Goal: Task Accomplishment & Management: Complete application form

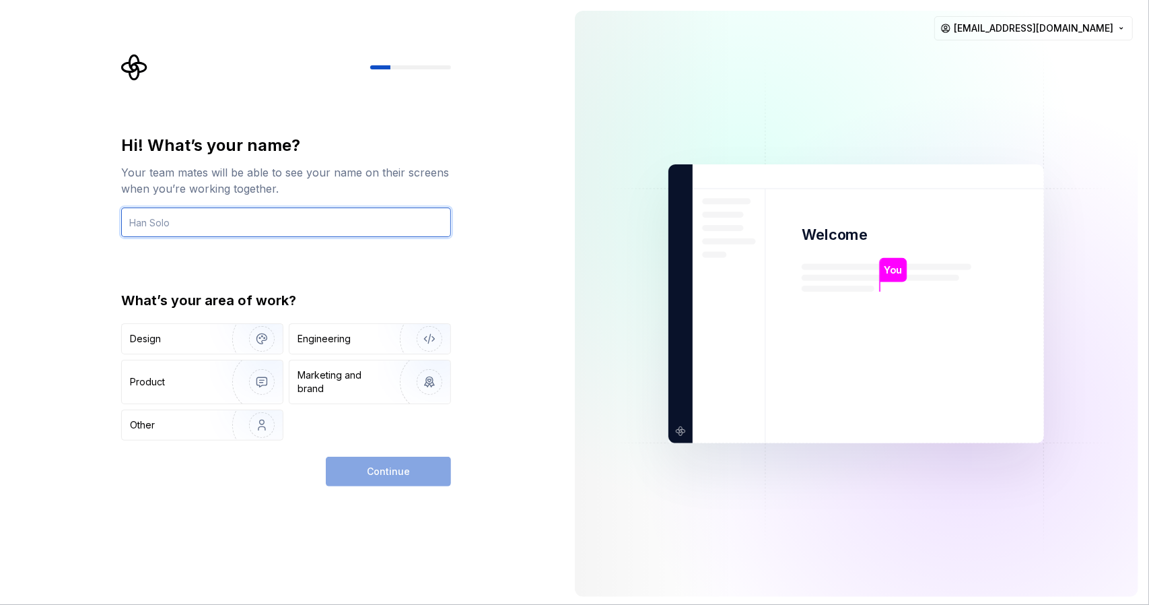
click at [259, 218] on input "text" at bounding box center [286, 222] width 330 height 30
type input "황제영"
click at [386, 450] on div "Hi! What’s your name? Your team mates will be able to see your name on their sc…" at bounding box center [286, 310] width 330 height 351
click at [386, 468] on div "Continue" at bounding box center [388, 471] width 125 height 30
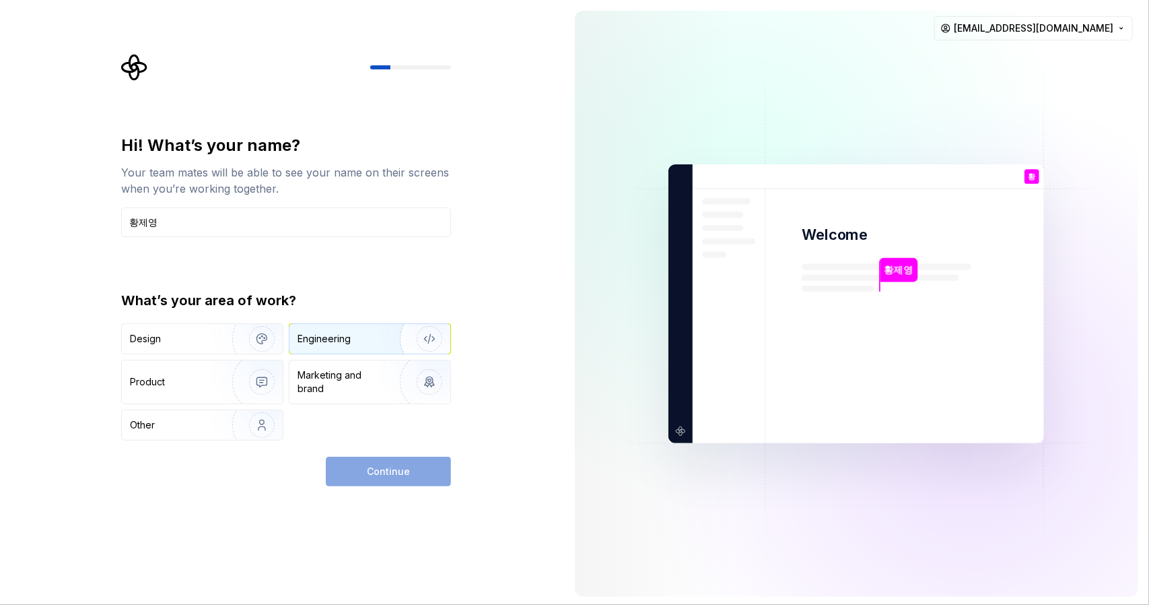
click at [355, 348] on div "Engineering" at bounding box center [369, 339] width 161 height 30
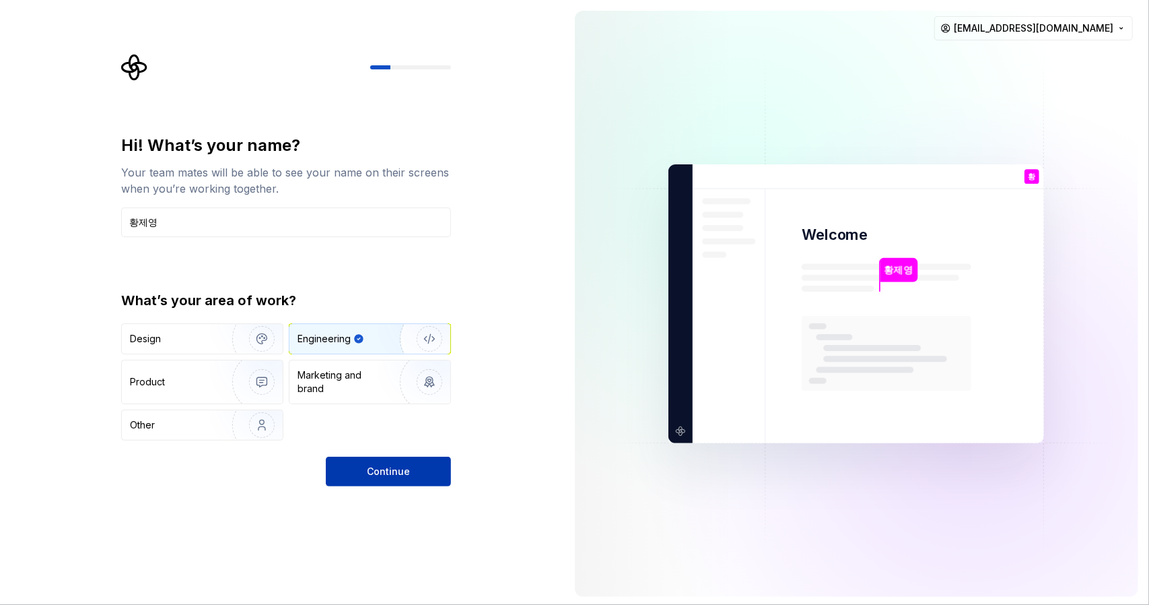
click at [382, 478] on button "Continue" at bounding box center [388, 471] width 125 height 30
click at [230, 345] on img "button" at bounding box center [253, 339] width 86 height 90
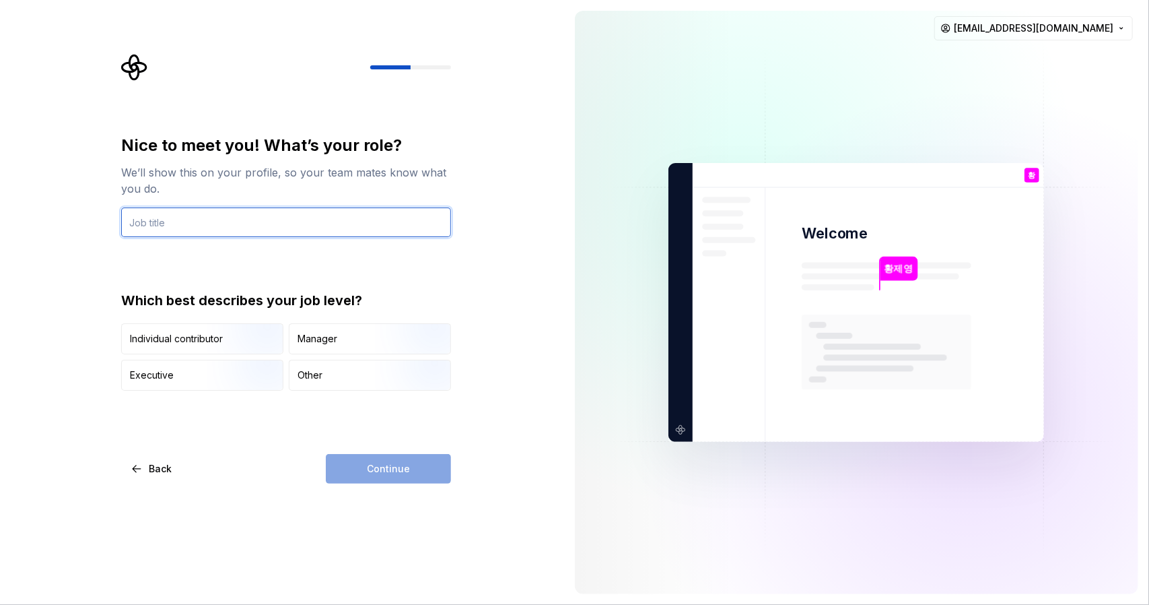
click at [321, 232] on input "text" at bounding box center [286, 222] width 330 height 30
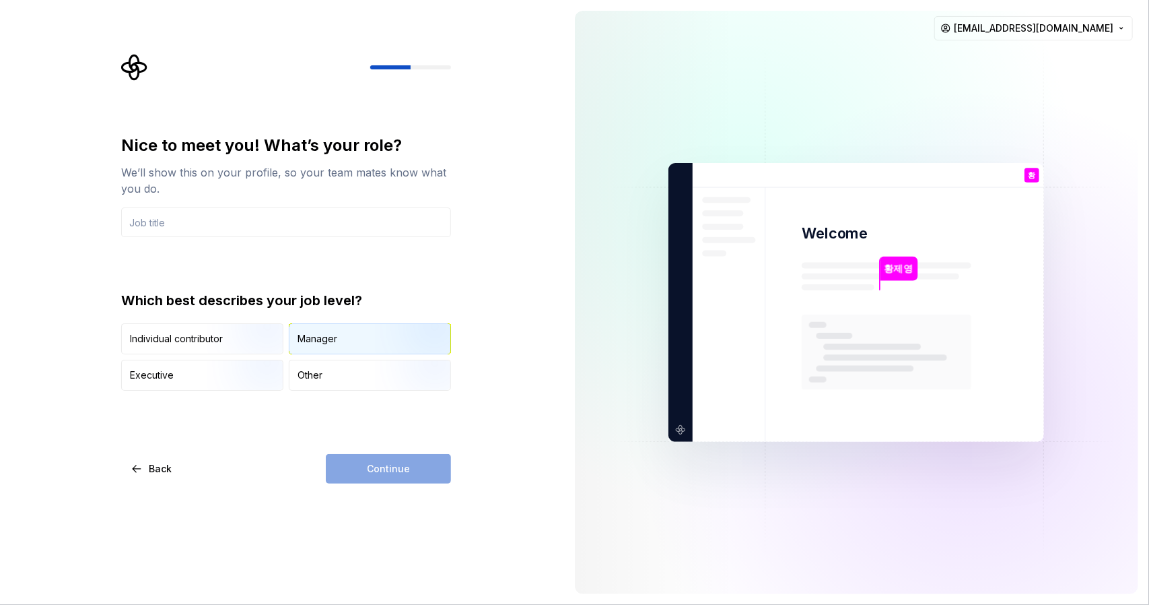
click at [342, 346] on div "Manager" at bounding box center [369, 339] width 161 height 30
click at [249, 143] on div "Nice to meet you! What’s your role?" at bounding box center [286, 146] width 330 height 22
click at [232, 212] on input "text" at bounding box center [286, 222] width 330 height 30
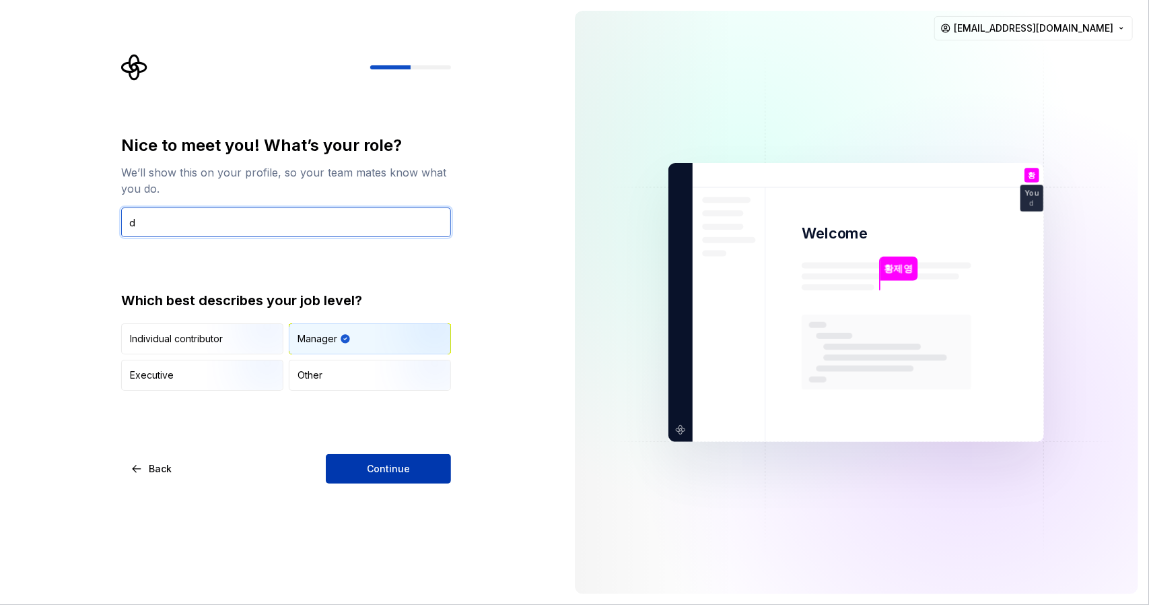
type input "d"
click at [421, 467] on button "Continue" at bounding box center [388, 469] width 125 height 30
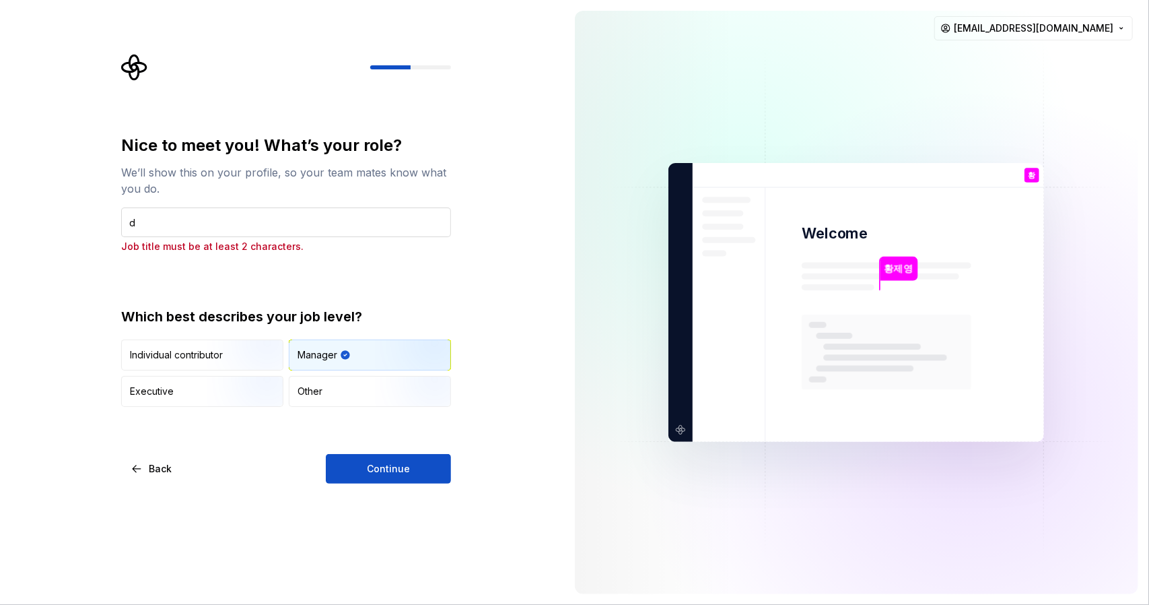
click at [238, 221] on input "d" at bounding box center [286, 222] width 330 height 30
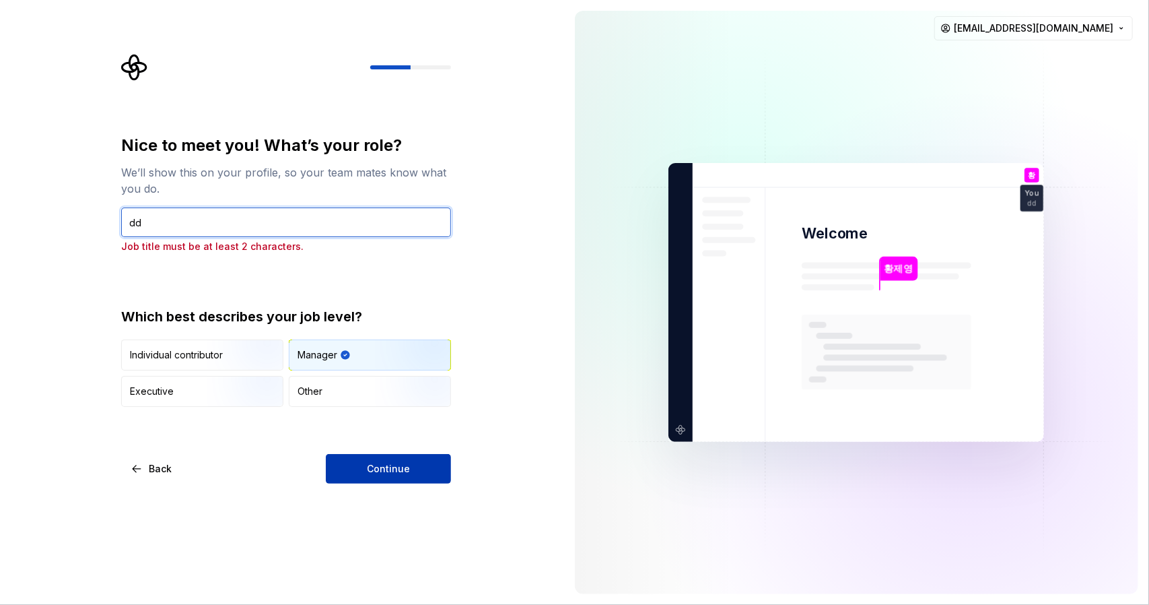
type input "dd"
click at [352, 454] on button "Continue" at bounding box center [388, 469] width 125 height 30
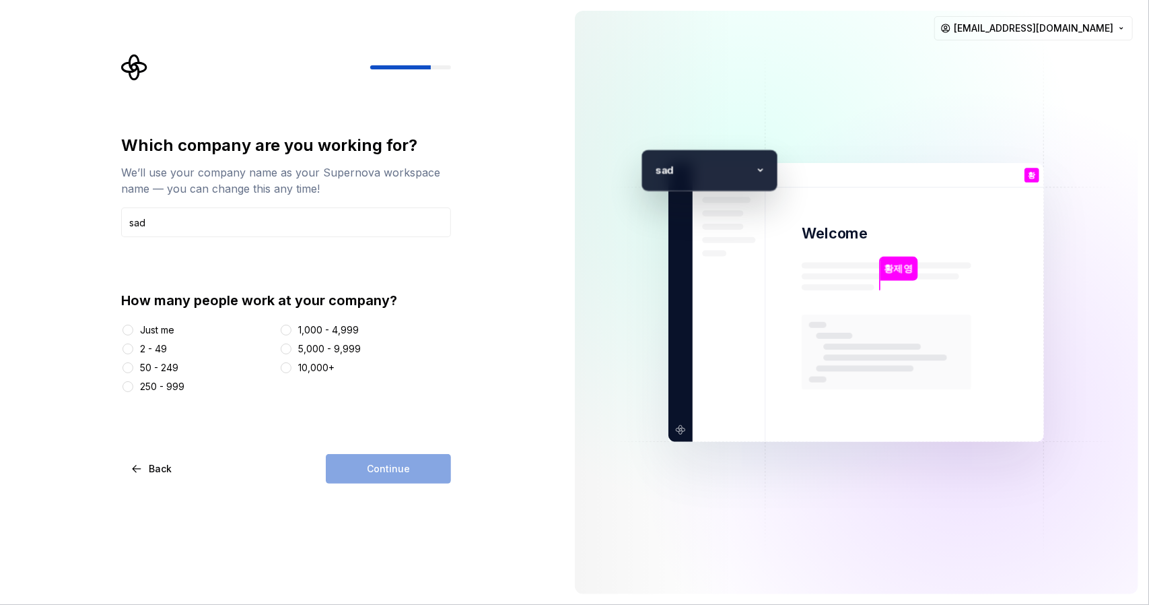
type input "sad"
click at [144, 325] on div "Just me" at bounding box center [157, 329] width 34 height 13
click at [133, 325] on button "Just me" at bounding box center [128, 330] width 11 height 11
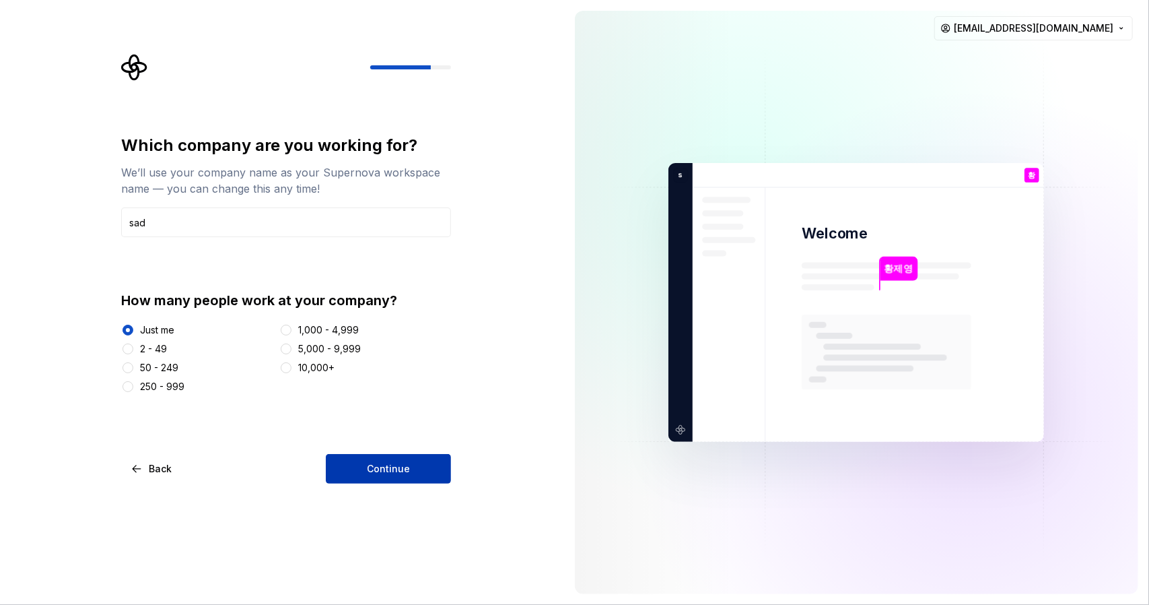
click at [384, 472] on span "Continue" at bounding box center [388, 468] width 43 height 13
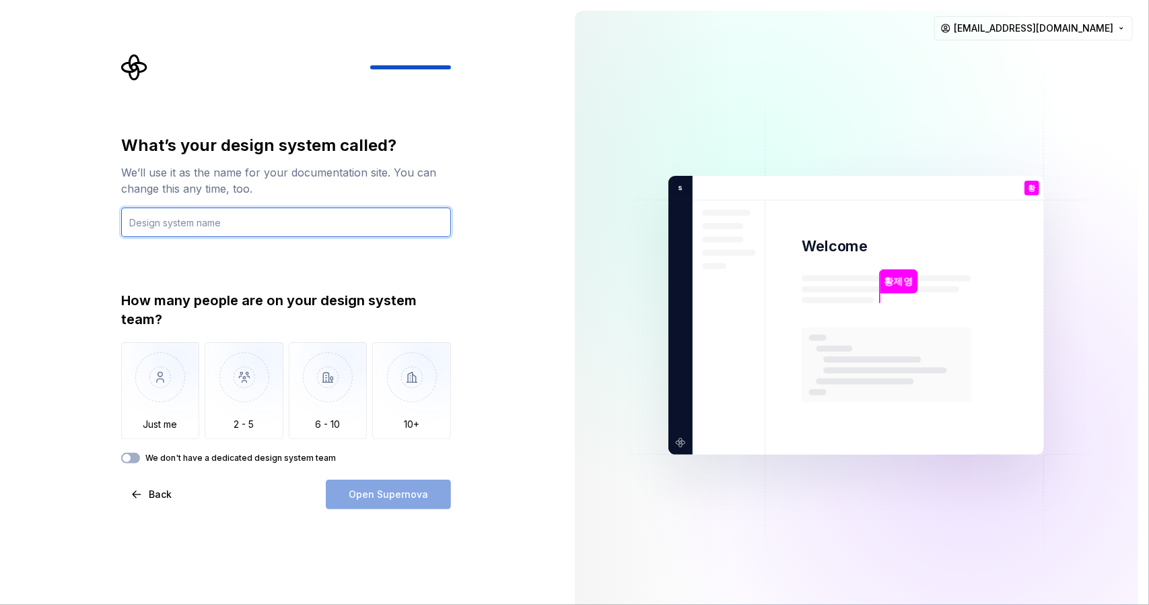
click at [351, 221] on input "text" at bounding box center [286, 222] width 330 height 30
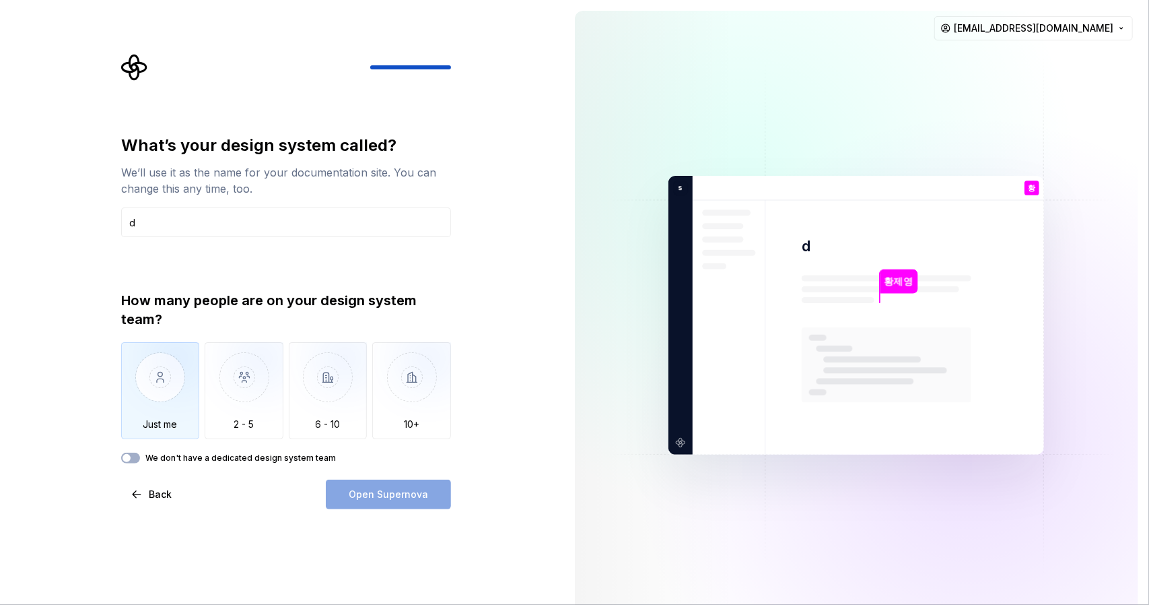
click at [134, 383] on img "button" at bounding box center [160, 387] width 79 height 90
click at [393, 501] on button "Open Supernova" at bounding box center [388, 494] width 125 height 30
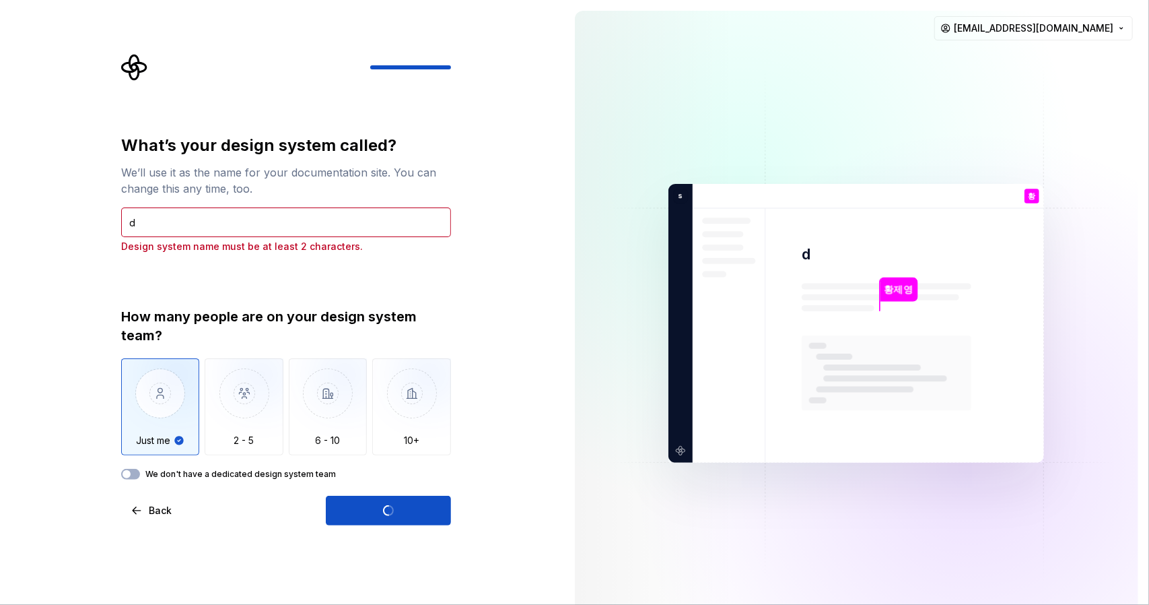
click at [226, 182] on div "We’ll use it as the name for your documentation site. You can change this any t…" at bounding box center [286, 180] width 330 height 32
click at [230, 219] on input "d" at bounding box center [286, 222] width 330 height 30
type input "dd"
click at [342, 468] on div "How many people are on your design system team? Just me 2 - 5 6 - 10 10+ We don…" at bounding box center [286, 393] width 330 height 172
click at [362, 507] on div "Open Supernova" at bounding box center [388, 511] width 125 height 30
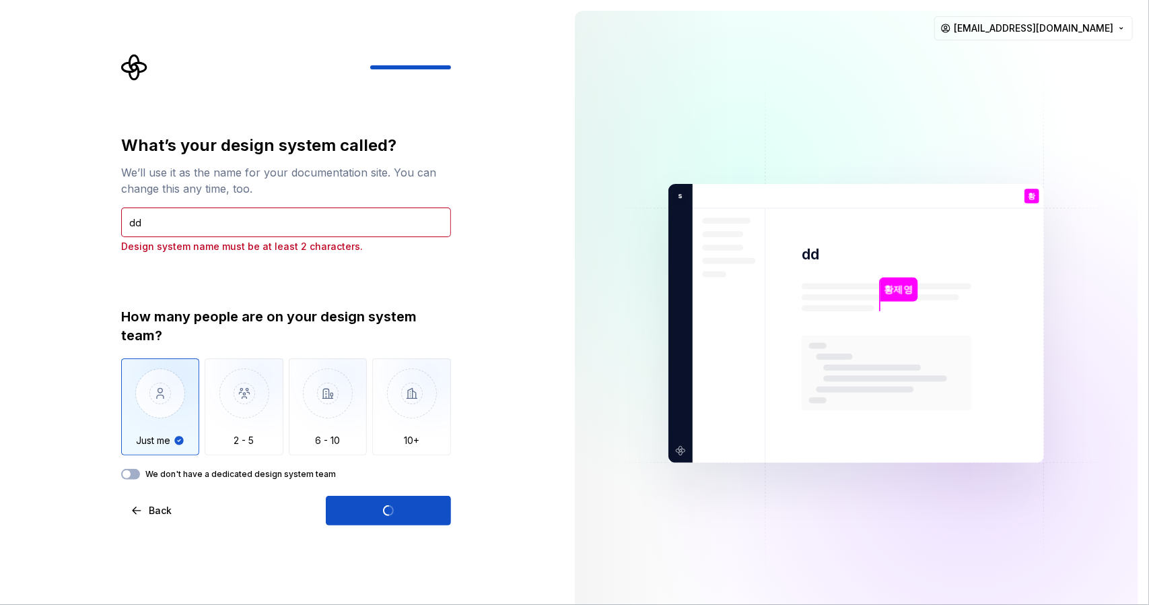
click at [363, 508] on div "Open Supernova" at bounding box center [388, 511] width 125 height 30
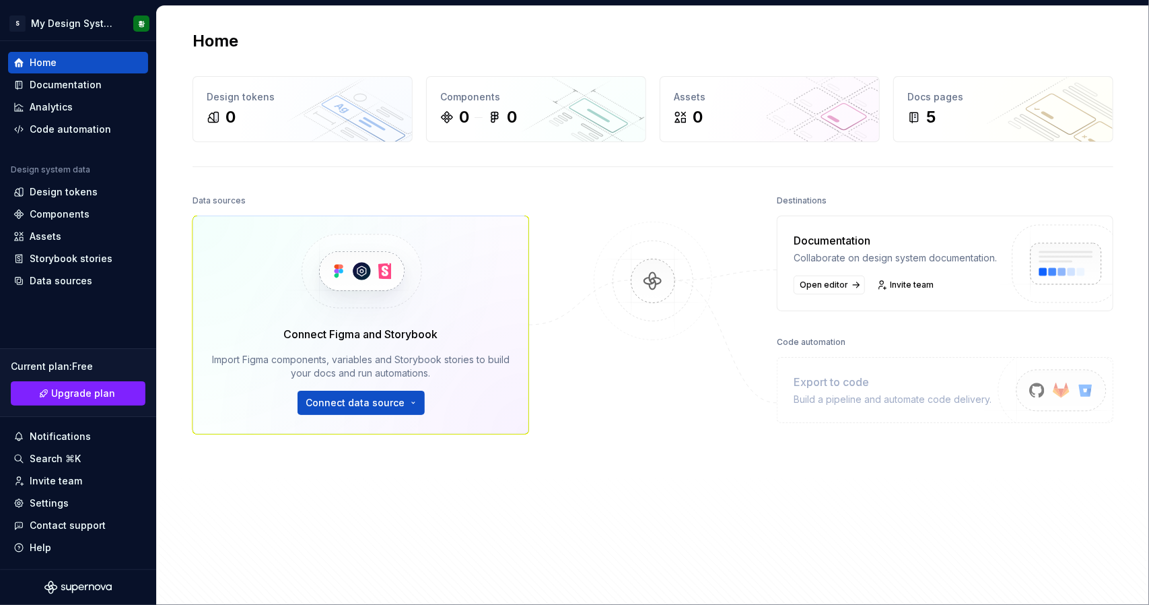
click at [996, 277] on img at bounding box center [1063, 279] width 142 height 110
click at [297, 530] on div "Data sources Connect Figma and Storybook Import Figma components, variables and…" at bounding box center [361, 372] width 337 height 363
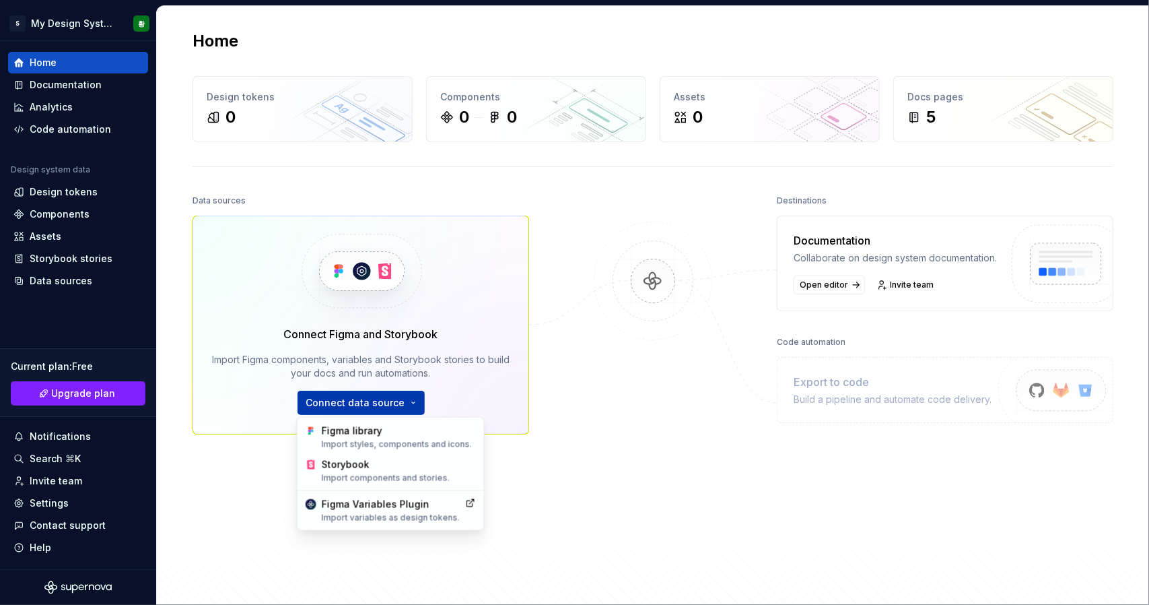
click at [415, 407] on html "S My Design System 황 Home Documentation Analytics Code automation Design system…" at bounding box center [574, 302] width 1149 height 605
click at [605, 396] on html "S My Design System 황 Home Documentation Analytics Code automation Design system…" at bounding box center [574, 302] width 1149 height 605
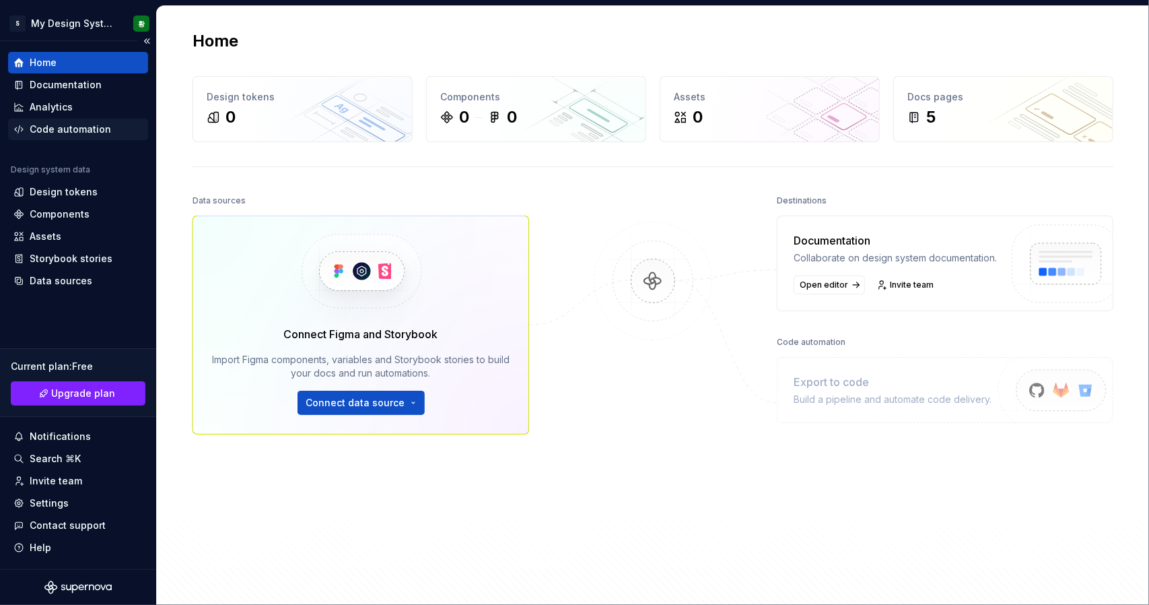
click at [85, 131] on div "Code automation" at bounding box center [70, 129] width 81 height 13
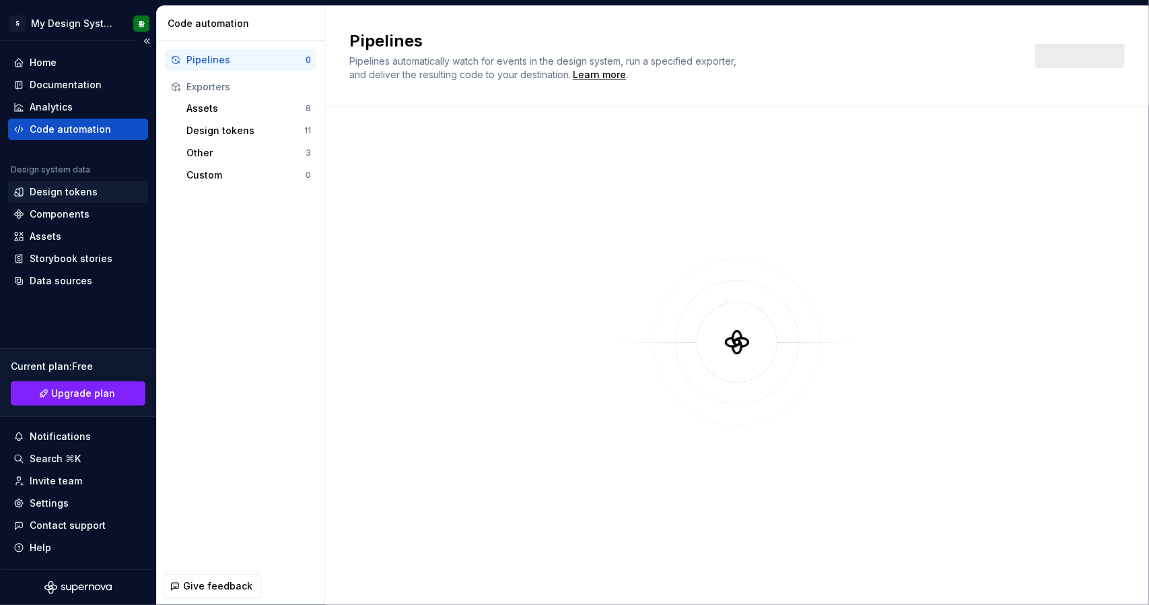
click at [79, 192] on div "Design tokens" at bounding box center [64, 191] width 68 height 13
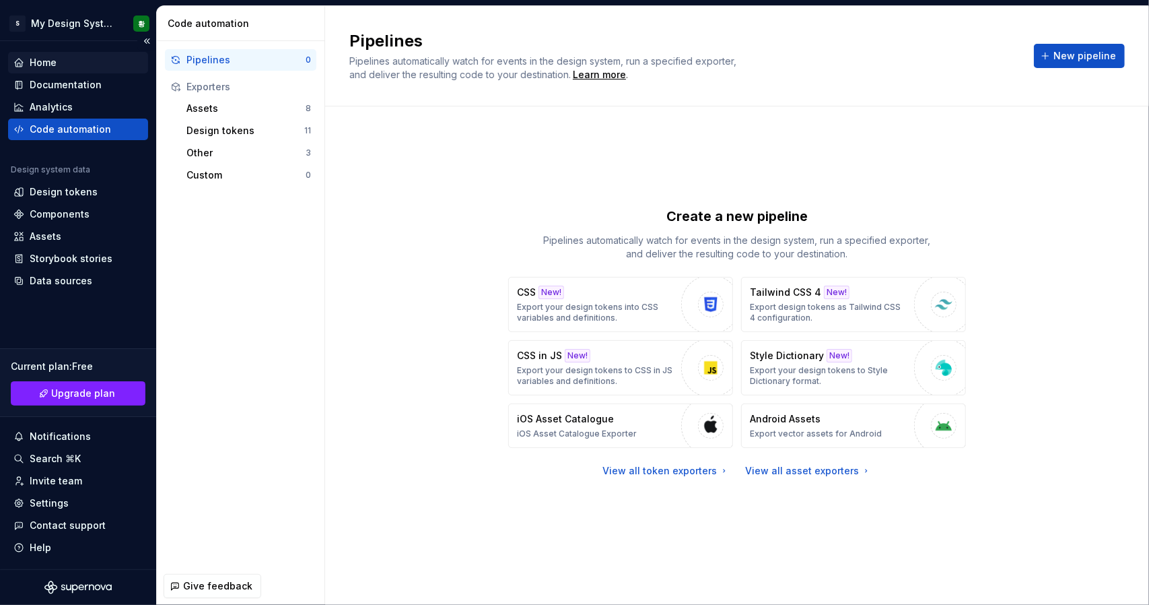
click at [74, 71] on div "Home" at bounding box center [78, 63] width 140 height 22
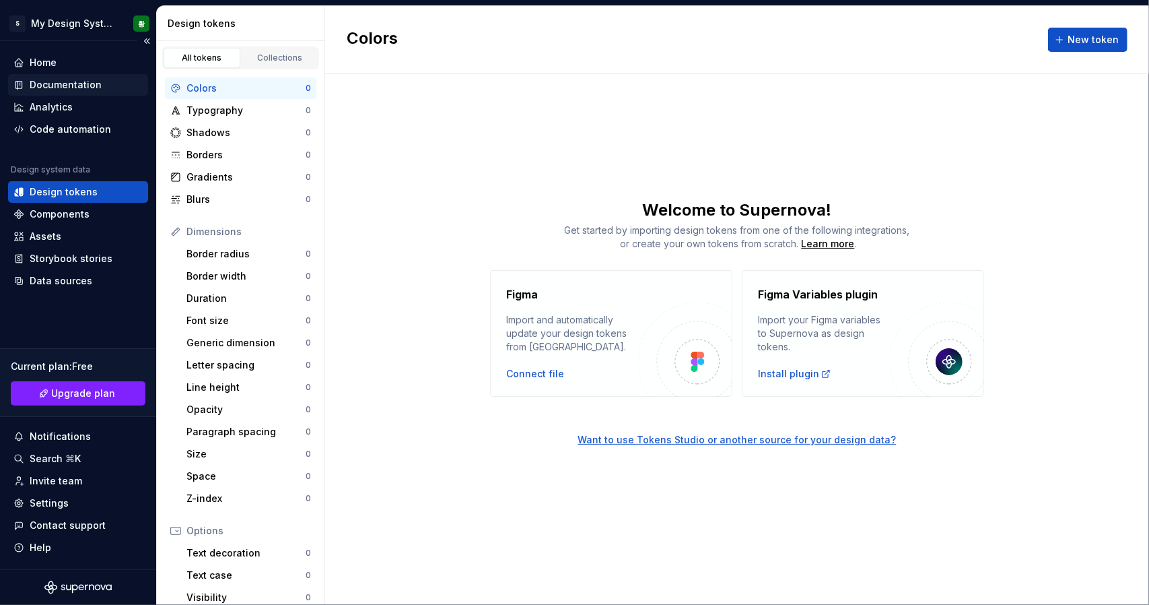
click at [16, 95] on div "Documentation" at bounding box center [78, 85] width 140 height 22
click at [28, 63] on div "Home" at bounding box center [77, 62] width 129 height 13
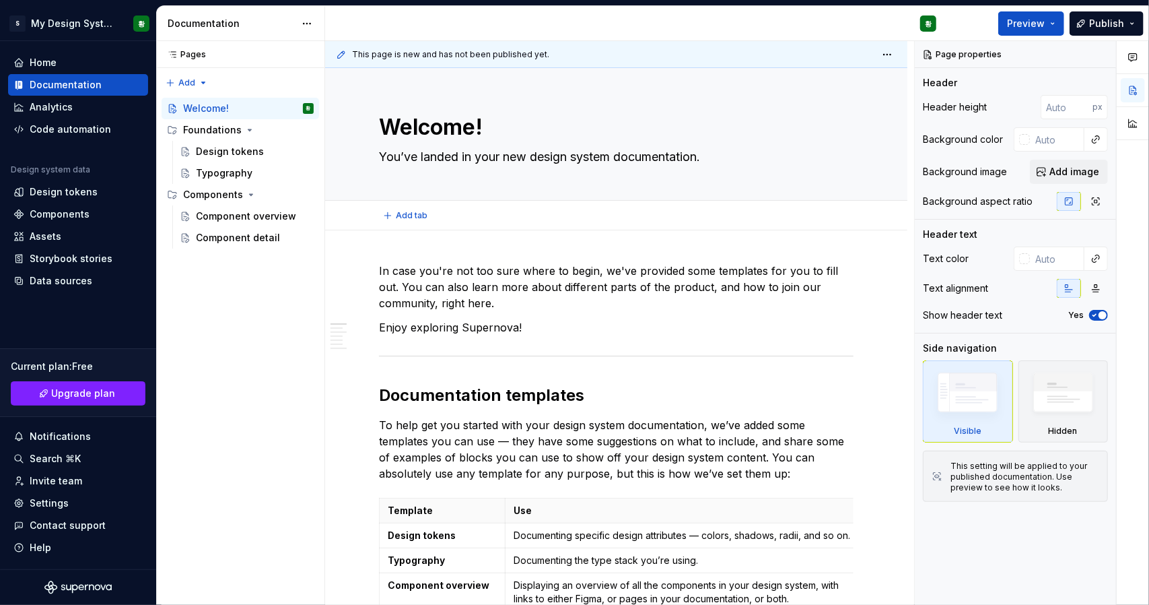
type textarea "*"
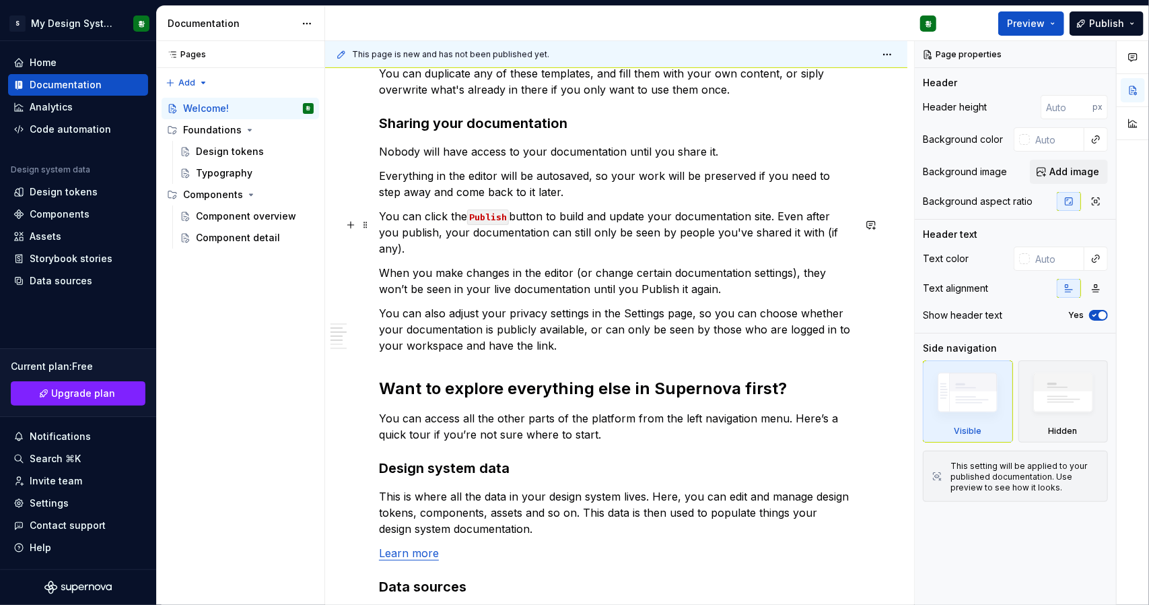
scroll to position [943, 0]
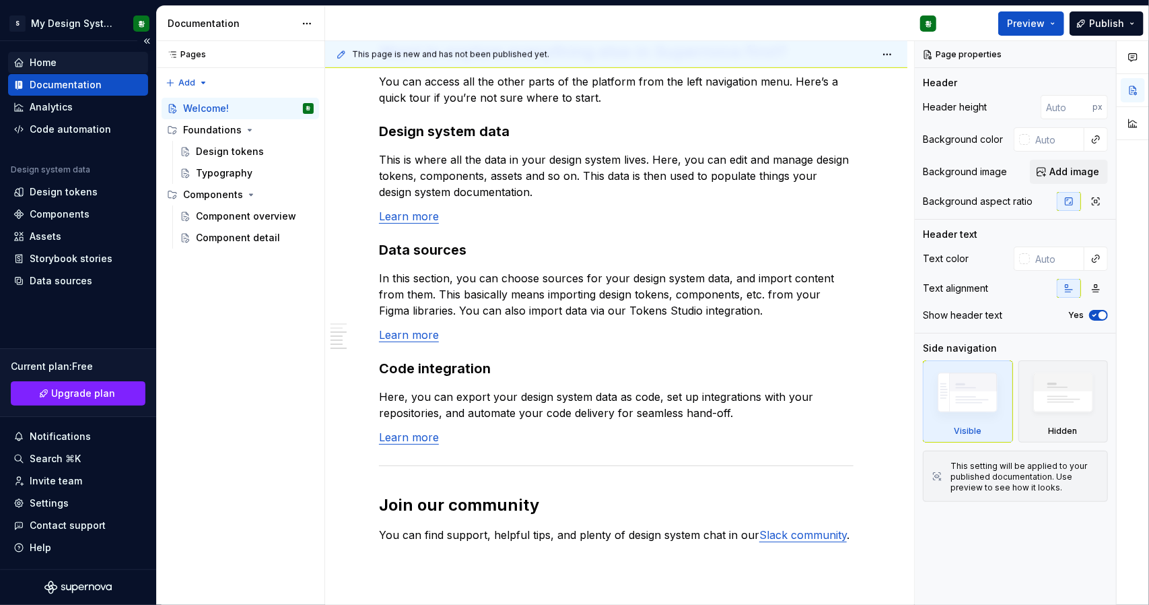
click at [97, 63] on div "Home" at bounding box center [77, 62] width 129 height 13
click at [104, 65] on div "Home" at bounding box center [77, 62] width 129 height 13
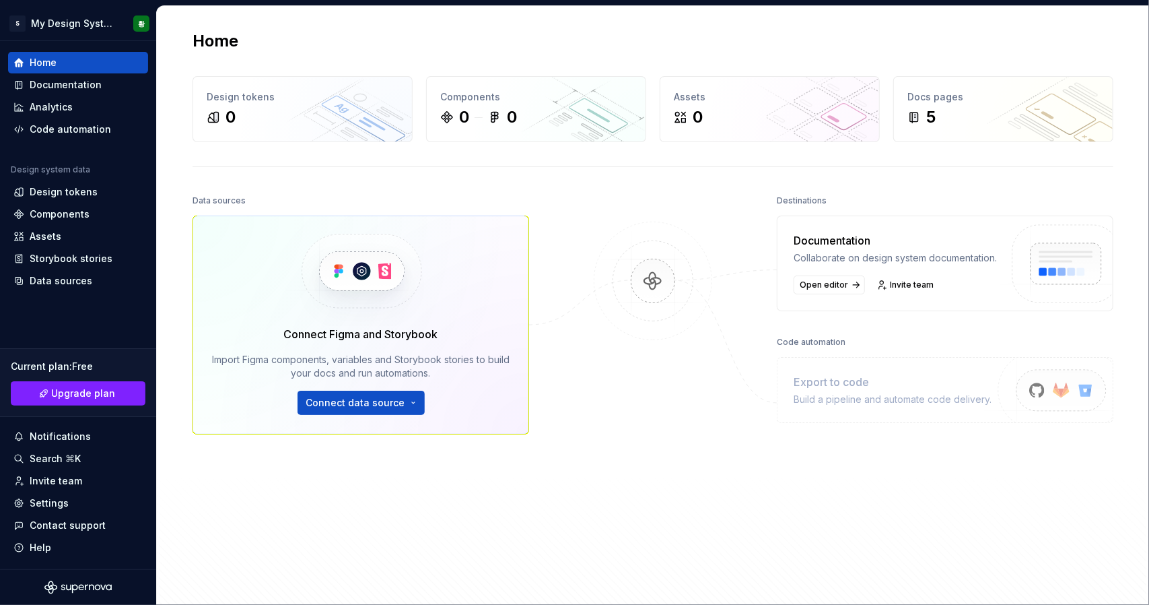
click at [653, 287] on img at bounding box center [653, 294] width 131 height 146
click at [58, 199] on div "Design tokens" at bounding box center [78, 192] width 140 height 22
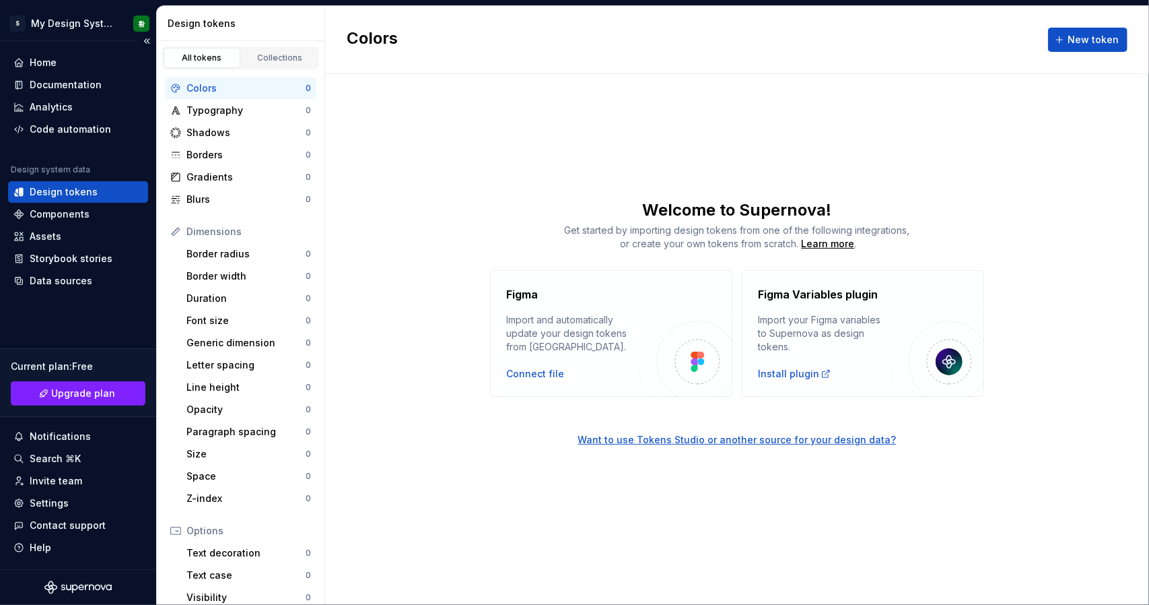
click at [57, 199] on div "Design tokens" at bounding box center [78, 192] width 140 height 22
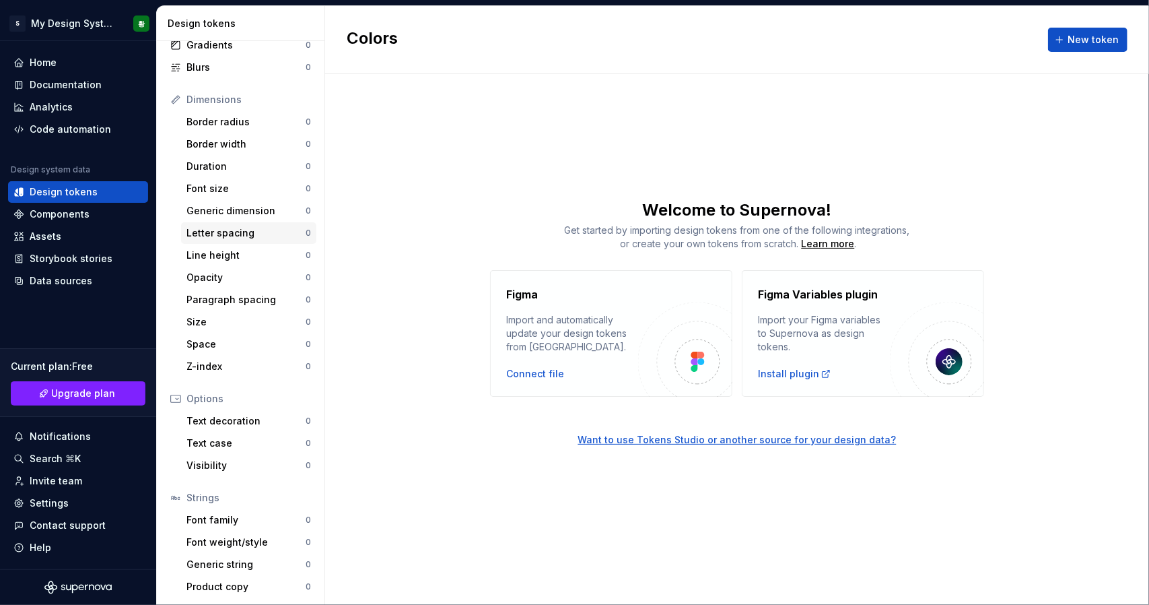
click at [227, 234] on div "Letter spacing" at bounding box center [245, 232] width 119 height 13
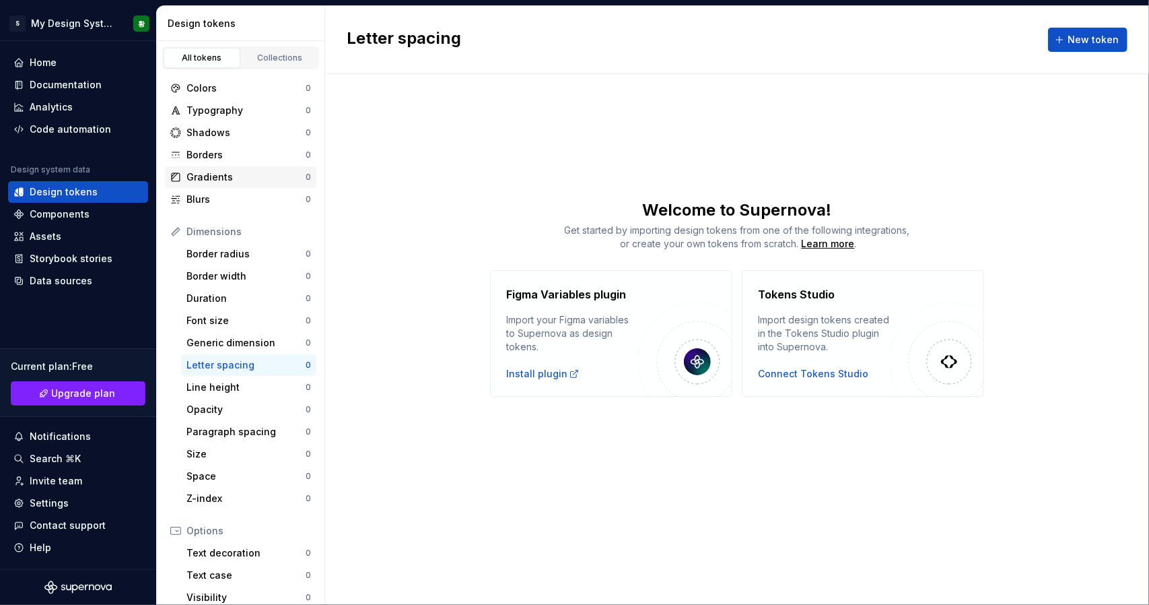
click at [235, 170] on div "Gradients" at bounding box center [245, 176] width 119 height 13
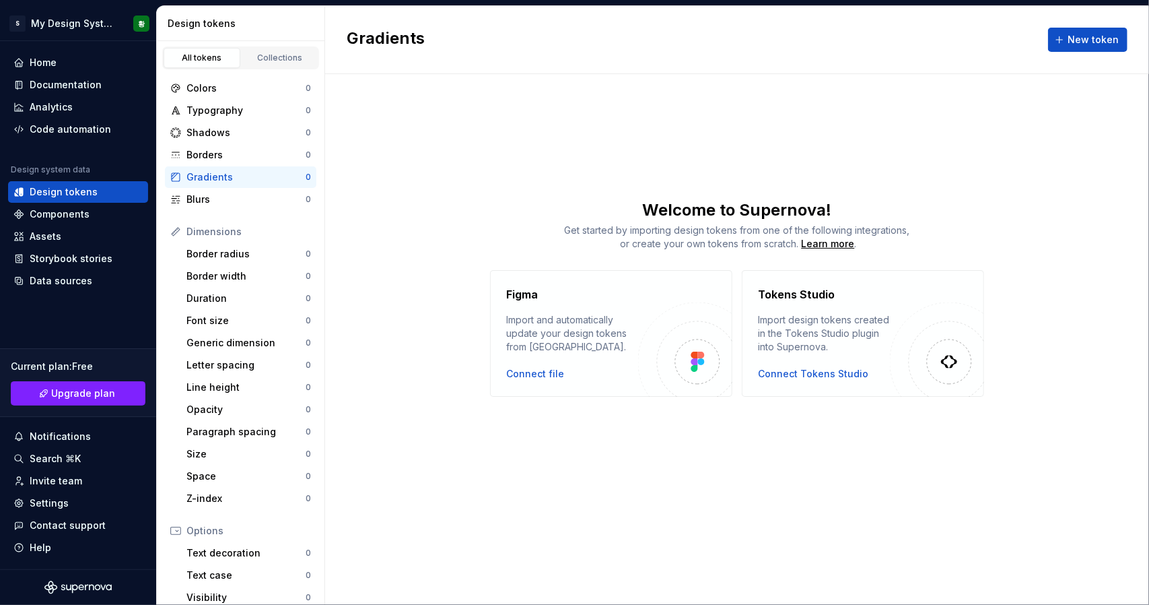
click at [275, 75] on div "Colors 0 Typography 0 Shadows 0 Borders 0 Gradients 0 Blurs 0 Dimensions Border…" at bounding box center [241, 403] width 168 height 668
click at [275, 57] on div "Collections" at bounding box center [279, 58] width 67 height 11
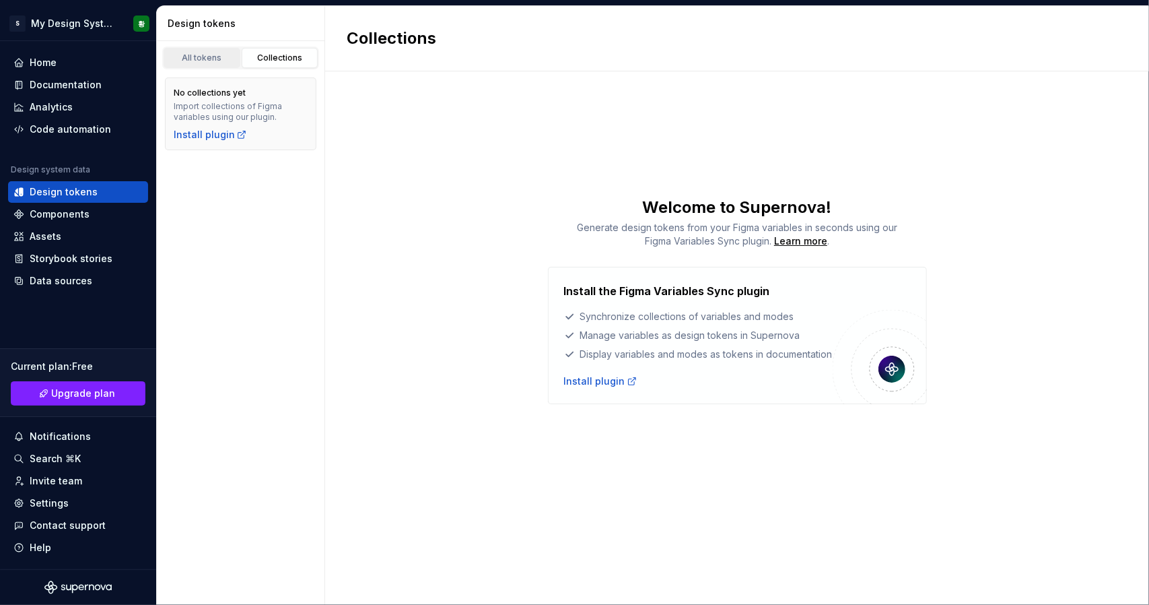
click at [217, 54] on div "All tokens" at bounding box center [201, 58] width 67 height 11
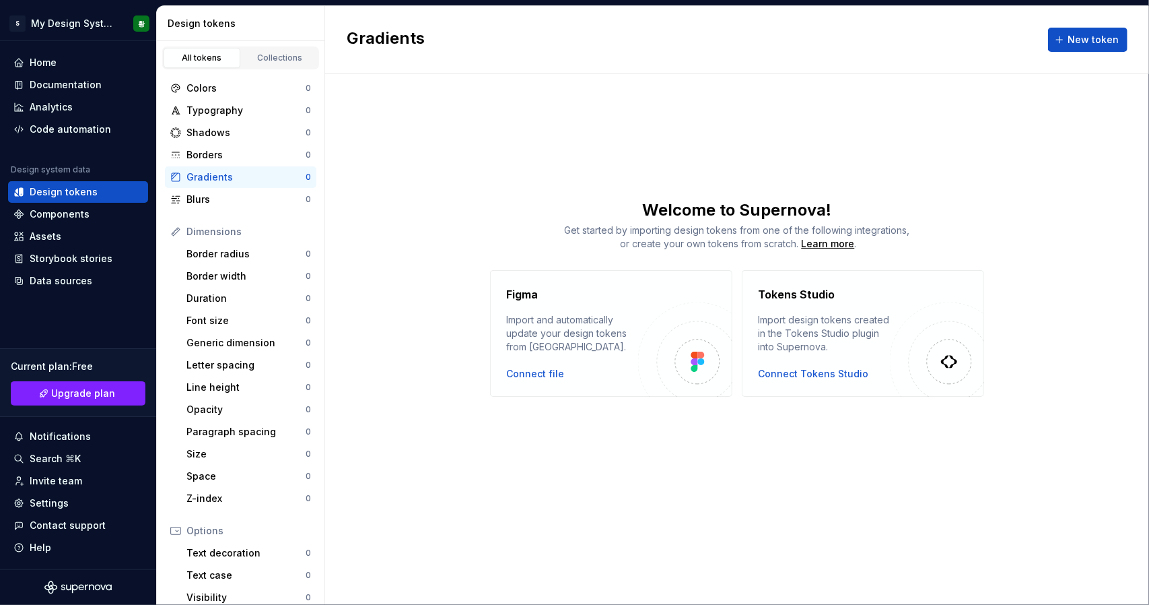
click at [311, 541] on div "Colors 0 Typography 0 Shadows 0 Borders 0 Gradients 0 Blurs 0 Dimensions Border…" at bounding box center [241, 403] width 168 height 668
click at [89, 509] on div "Settings" at bounding box center [77, 502] width 129 height 13
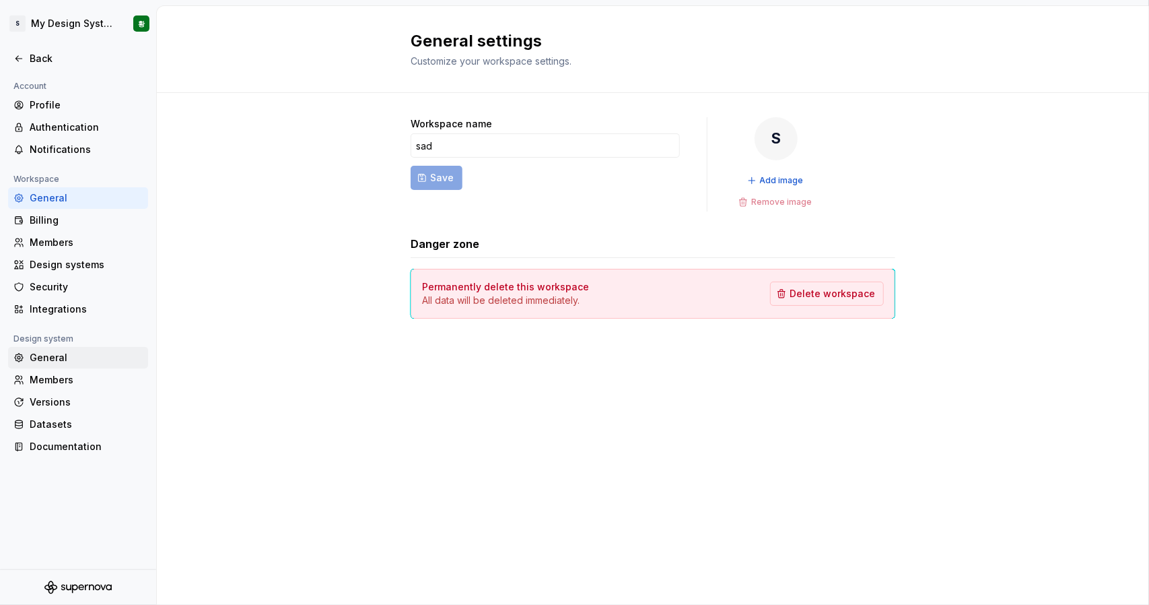
click at [62, 367] on div "General" at bounding box center [78, 358] width 140 height 22
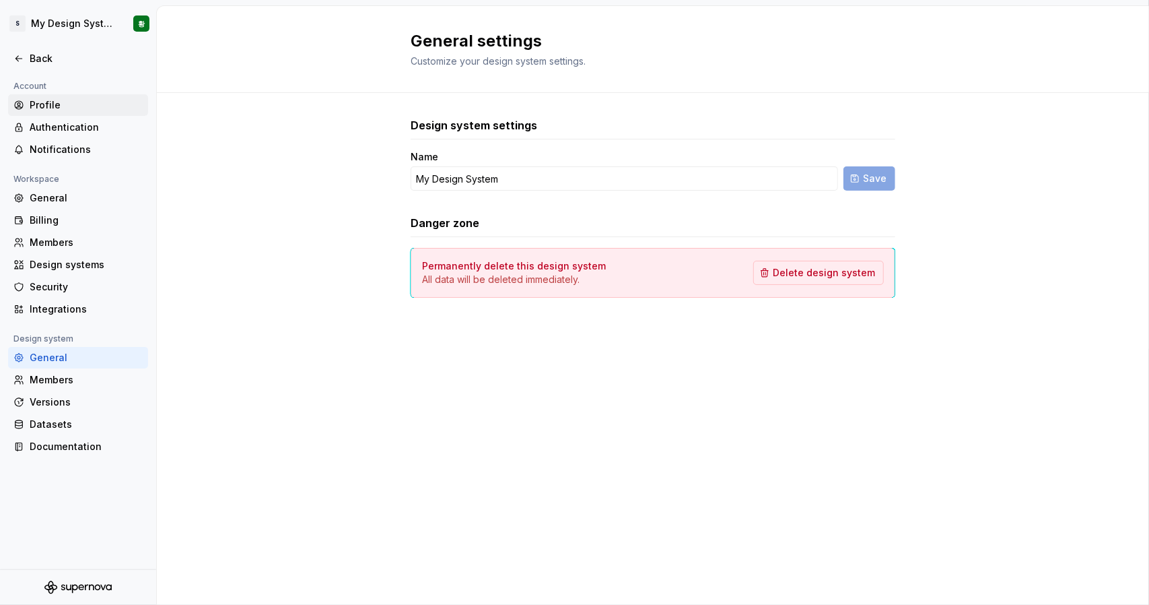
click at [63, 104] on div "Profile" at bounding box center [86, 104] width 113 height 13
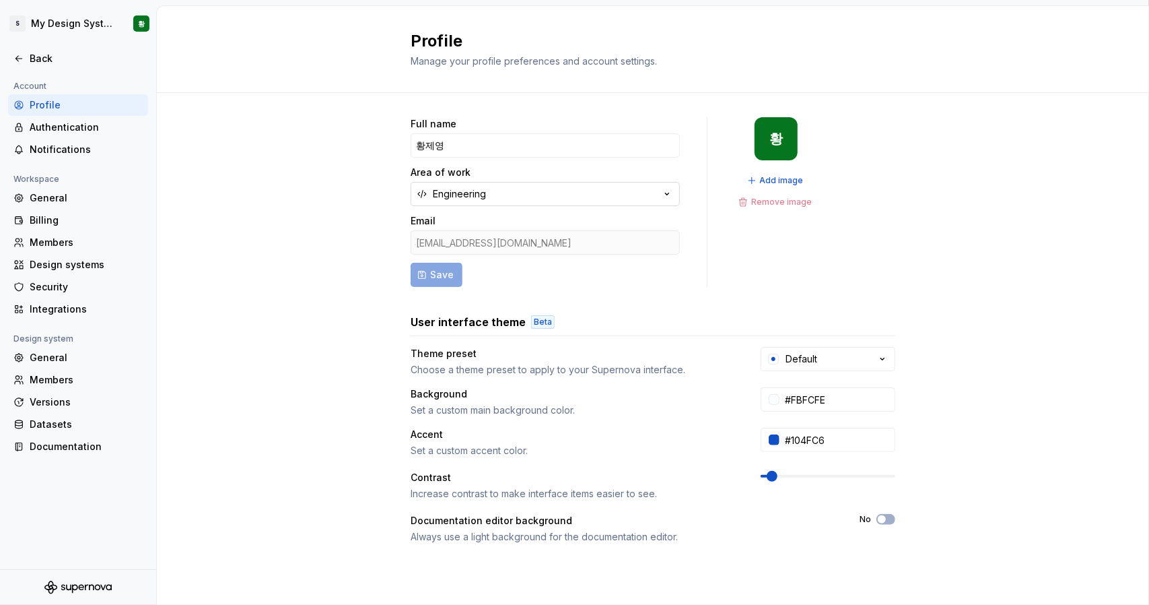
click at [434, 199] on div "Engineering" at bounding box center [459, 193] width 53 height 13
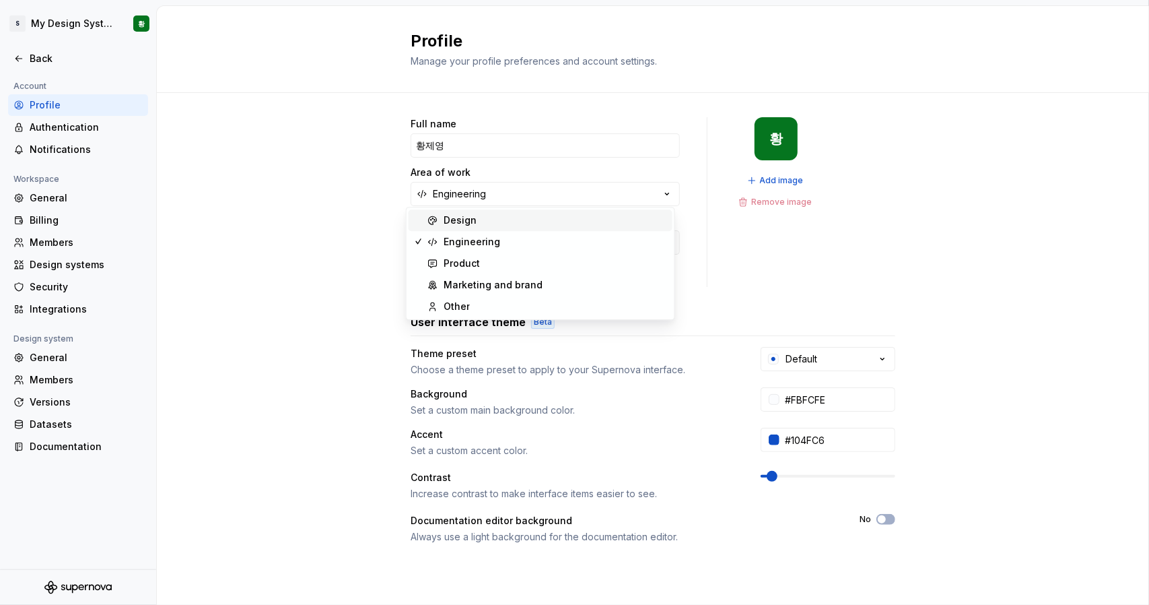
click at [432, 211] on div "Design" at bounding box center [541, 220] width 264 height 22
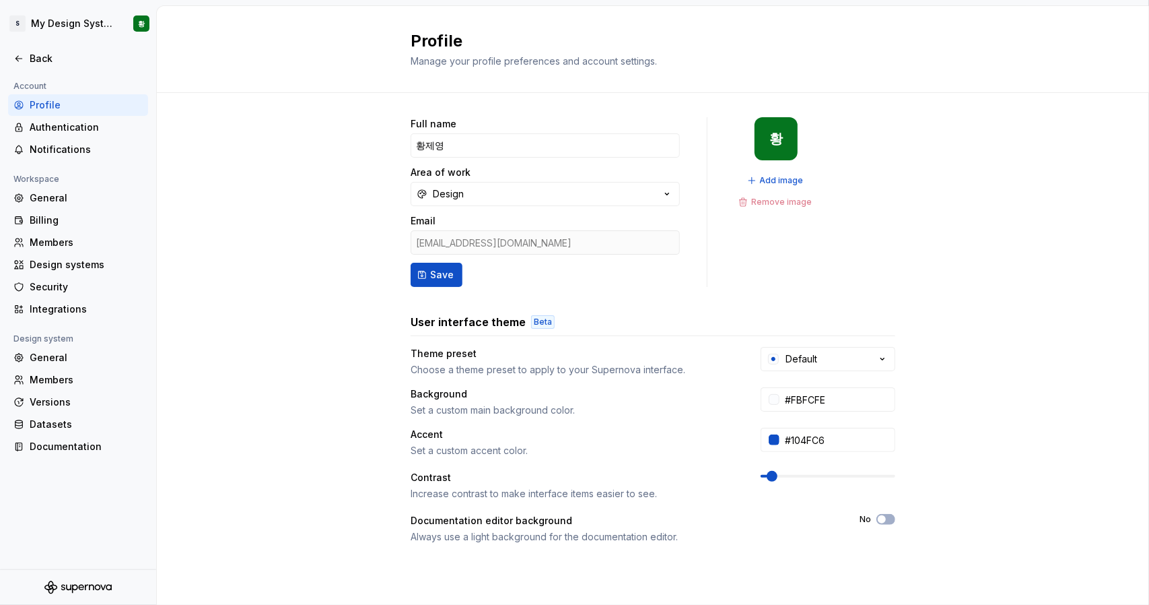
click at [345, 153] on div "Full name [PERSON_NAME] Area of work Design Email [EMAIL_ADDRESS][DOMAIN_NAME] …" at bounding box center [653, 432] width 992 height 679
click at [416, 267] on button "Save" at bounding box center [437, 275] width 52 height 24
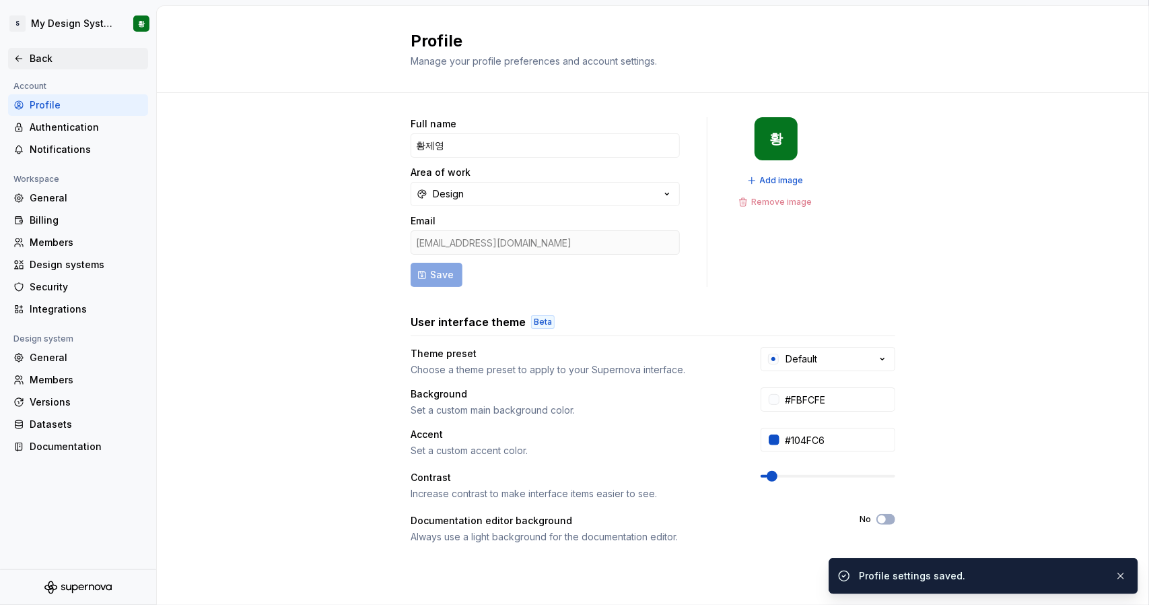
click at [26, 59] on div "Back" at bounding box center [77, 58] width 129 height 13
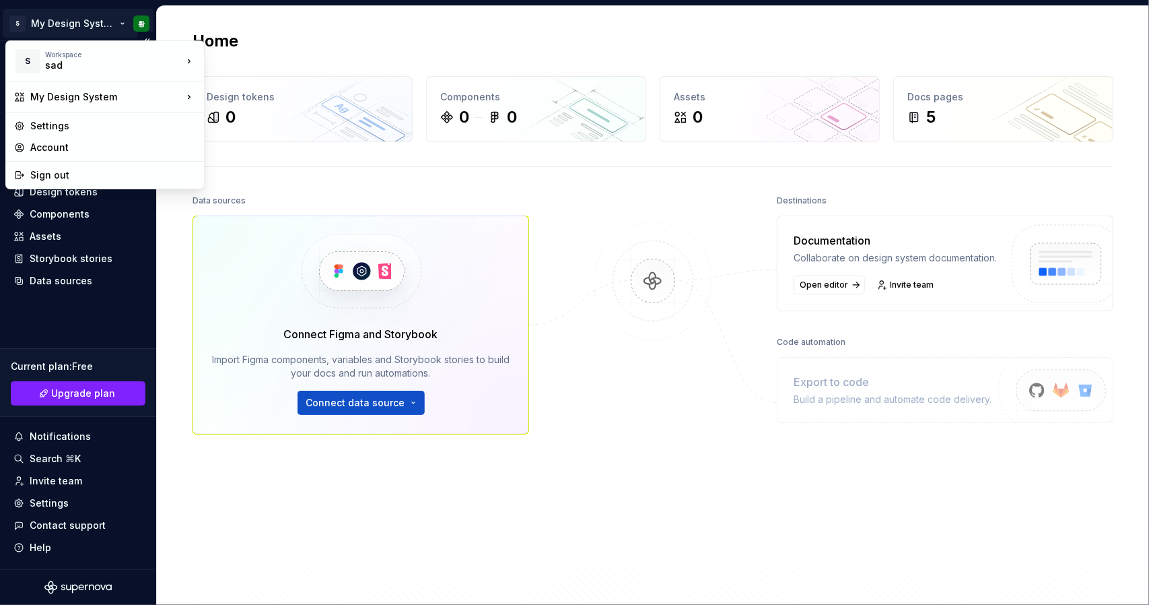
click at [137, 28] on html "S My Design System 황 Home Documentation Analytics Code automation Design system…" at bounding box center [574, 302] width 1149 height 605
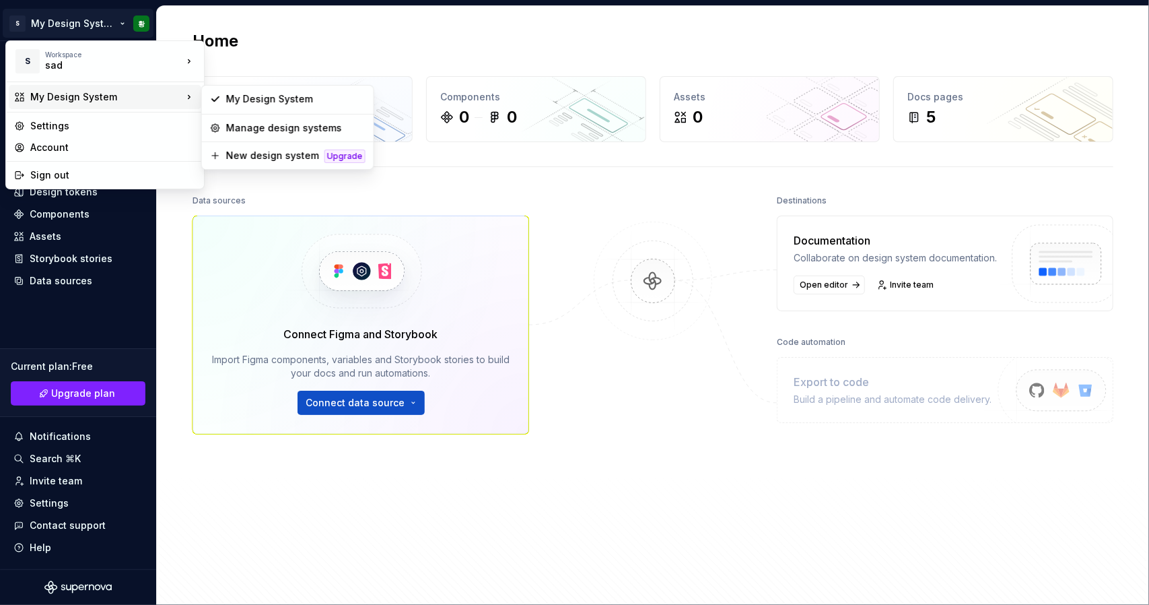
click at [127, 90] on div "My Design System" at bounding box center [106, 96] width 152 height 13
click at [226, 149] on div "New design system" at bounding box center [272, 155] width 93 height 13
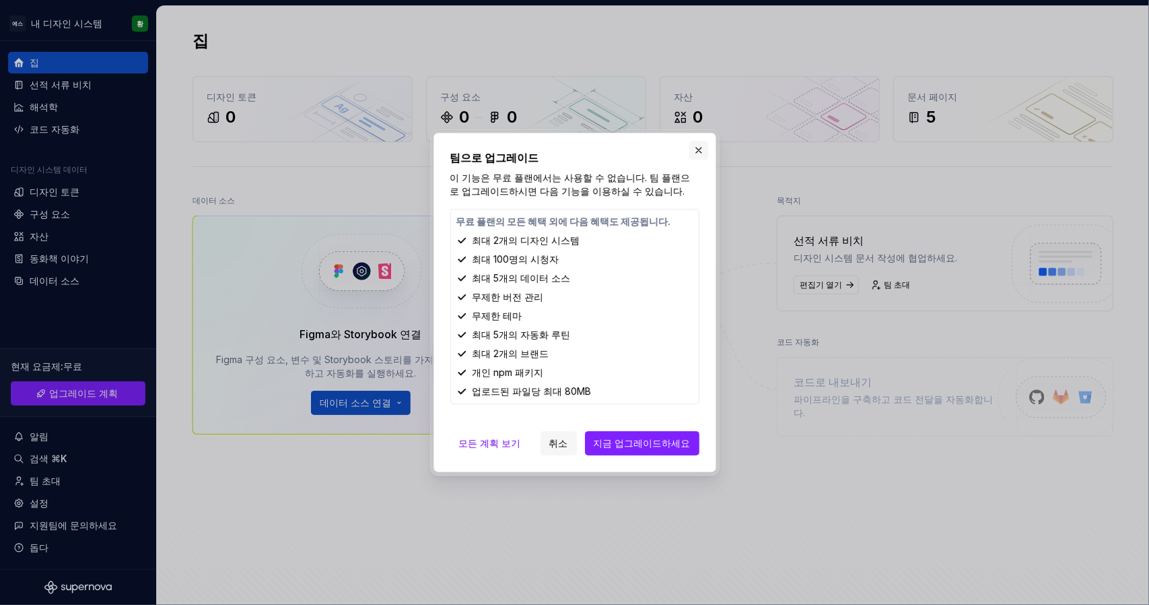
click at [690, 149] on button "button" at bounding box center [698, 150] width 19 height 19
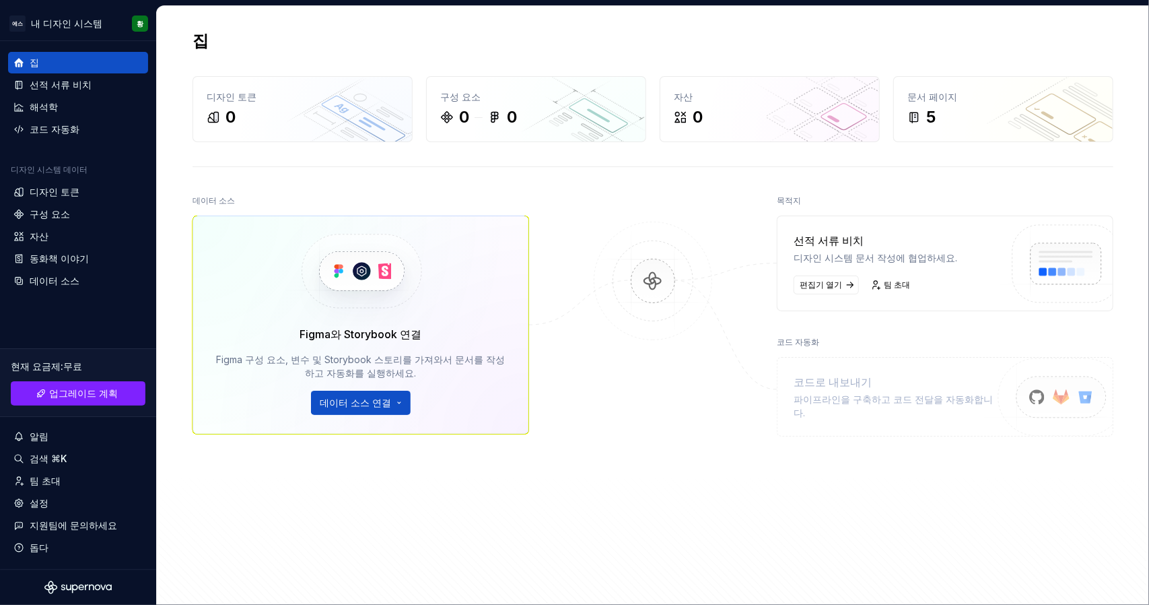
click at [650, 448] on div at bounding box center [653, 372] width 135 height 363
click at [315, 393] on html "에스 내 디자인 시스템 황 집 선적 서류 비치 해석학 코드 자동화 디자인 시스템 데이터 디자인 토큰 구성 요소 자산 동화책 이야기 데이터 소스…" at bounding box center [574, 302] width 1149 height 605
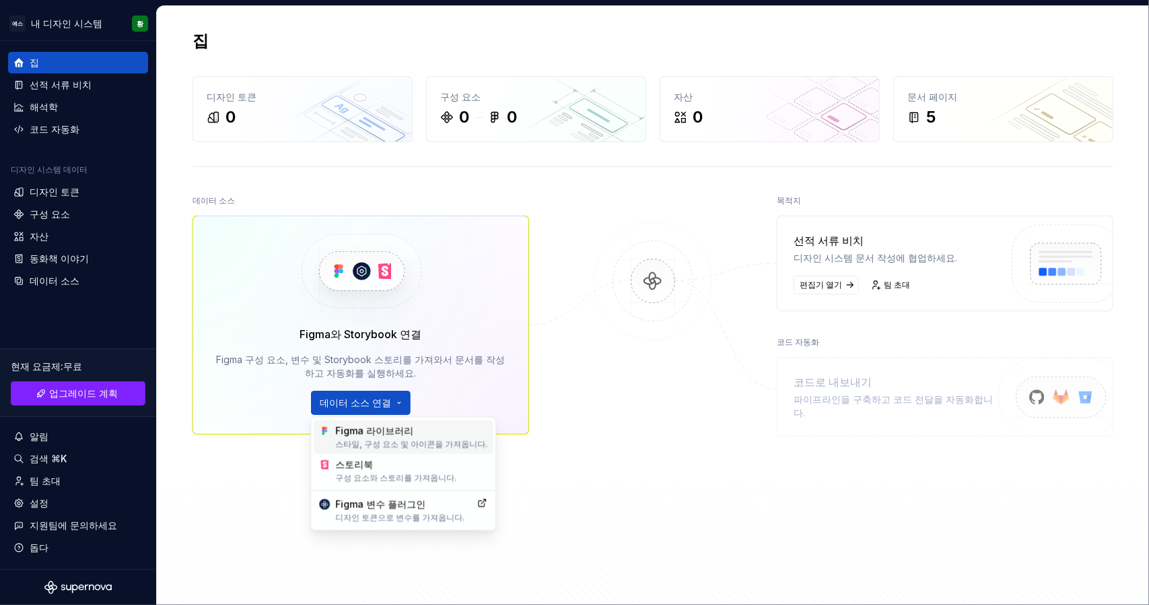
click at [368, 440] on font "스타일, 구성 요소 및 아이콘을 가져옵니다." at bounding box center [411, 444] width 152 height 10
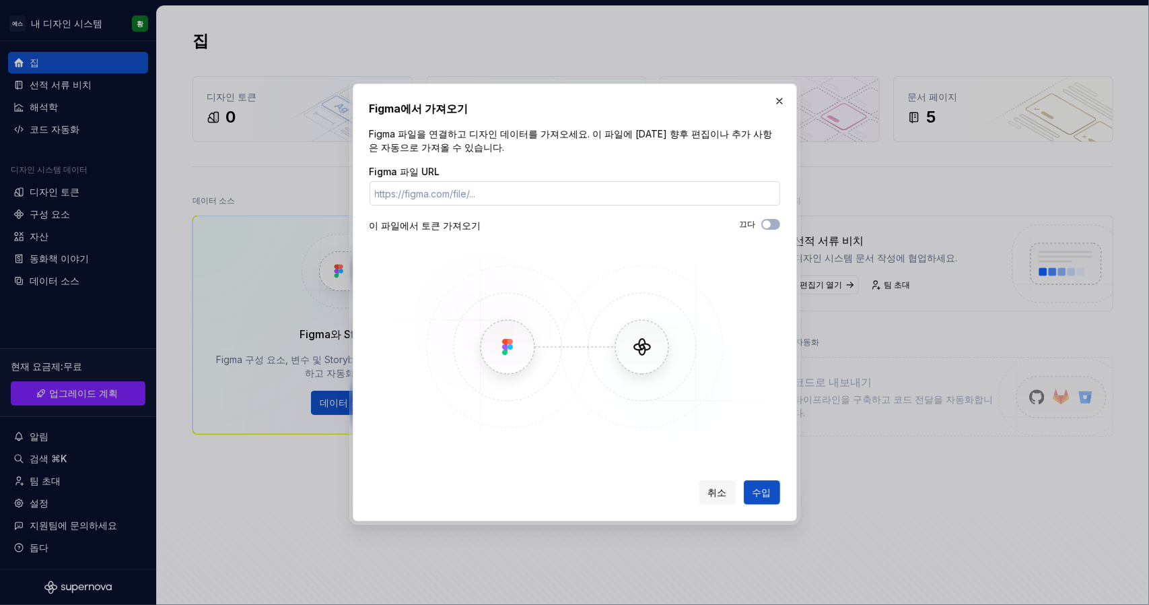
click at [562, 197] on input "Figma 파일 URL" at bounding box center [575, 193] width 411 height 24
click at [786, 100] on button "button" at bounding box center [779, 101] width 19 height 19
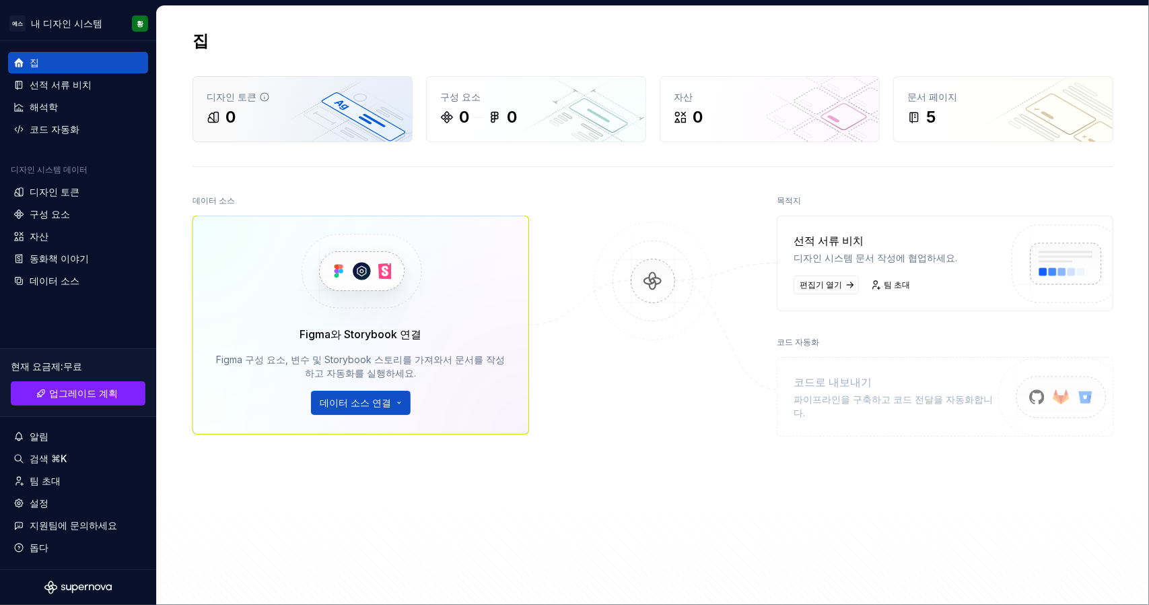
click at [320, 106] on div "0" at bounding box center [303, 117] width 192 height 22
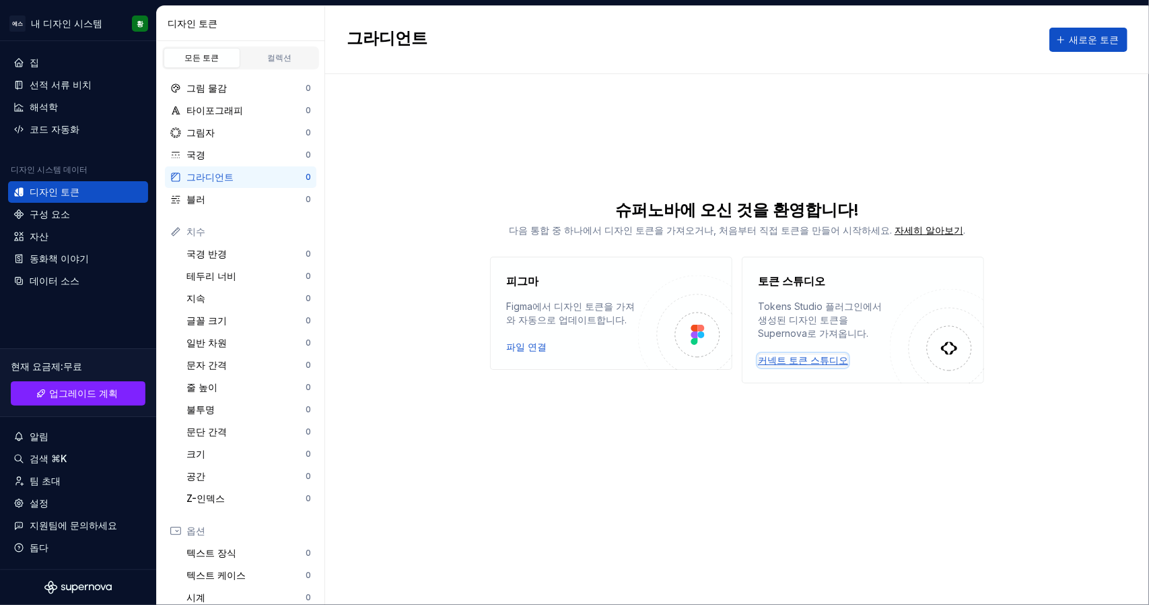
click at [792, 360] on font "커넥트 토큰 스튜디오" at bounding box center [803, 359] width 90 height 11
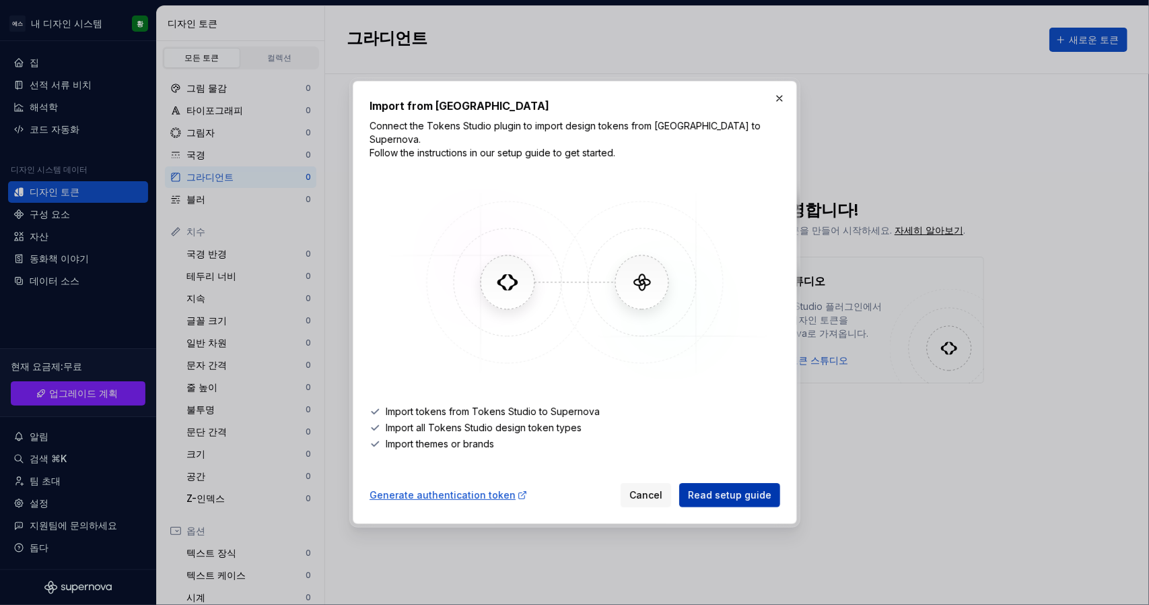
click at [712, 492] on span "Read setup guide" at bounding box center [729, 494] width 83 height 13
